Goal: Information Seeking & Learning: Check status

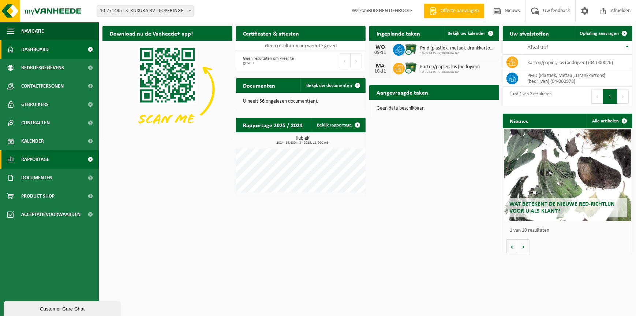
click at [38, 160] on span "Rapportage" at bounding box center [35, 159] width 28 height 18
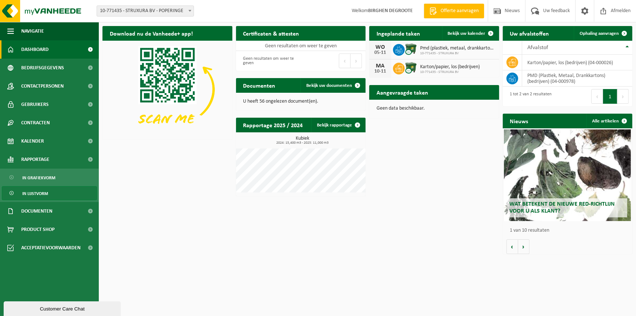
click at [44, 189] on span "In lijstvorm" at bounding box center [35, 193] width 26 height 14
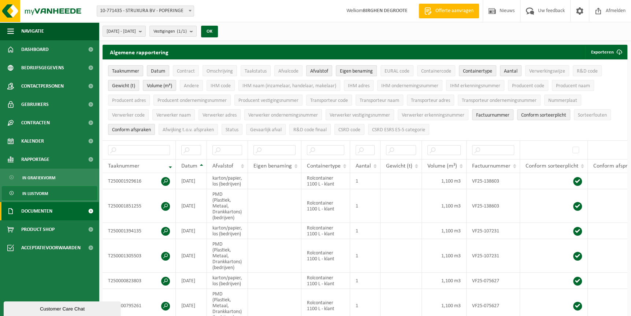
click at [31, 207] on span "Documenten" at bounding box center [36, 211] width 31 height 18
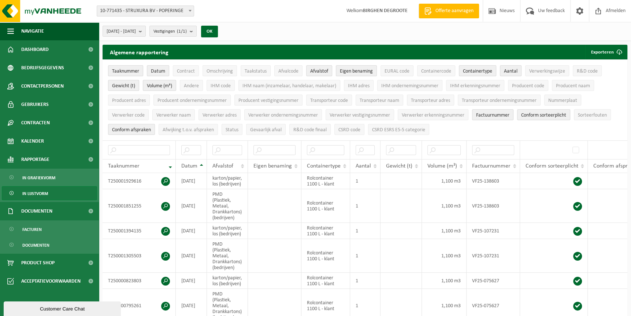
click at [33, 193] on span "In lijstvorm" at bounding box center [35, 193] width 26 height 14
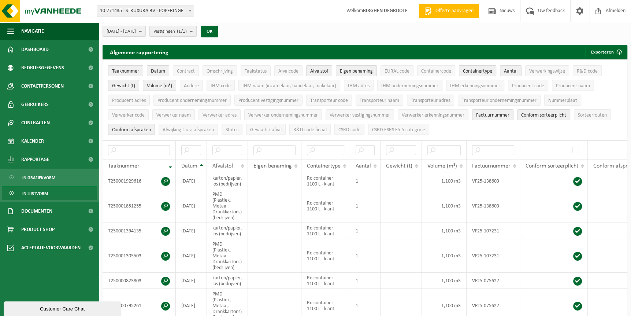
click at [34, 177] on span "In grafiekvorm" at bounding box center [38, 178] width 33 height 14
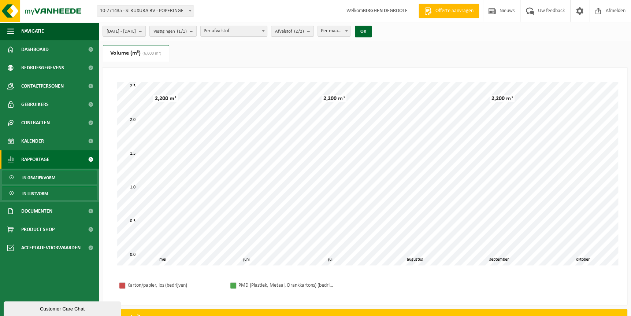
click at [34, 193] on span "In lijstvorm" at bounding box center [35, 193] width 26 height 14
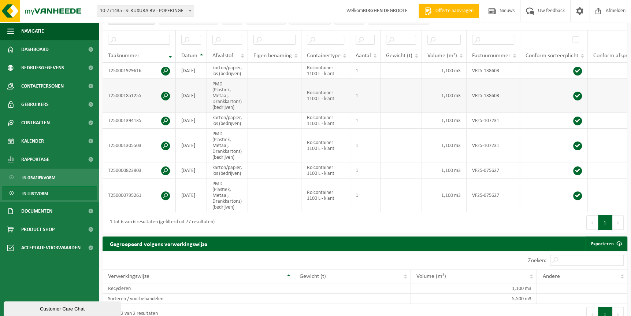
scroll to position [111, 0]
click at [252, 72] on td at bounding box center [274, 70] width 53 height 16
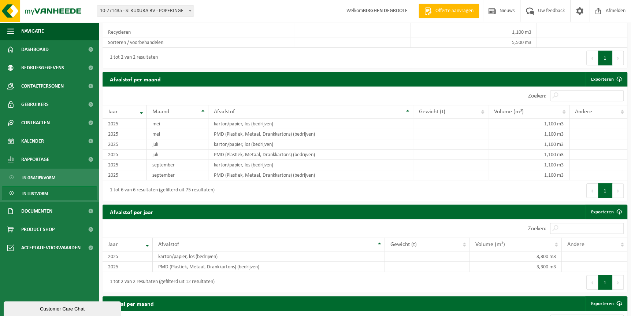
scroll to position [367, 0]
